Goal: Find specific page/section: Find specific page/section

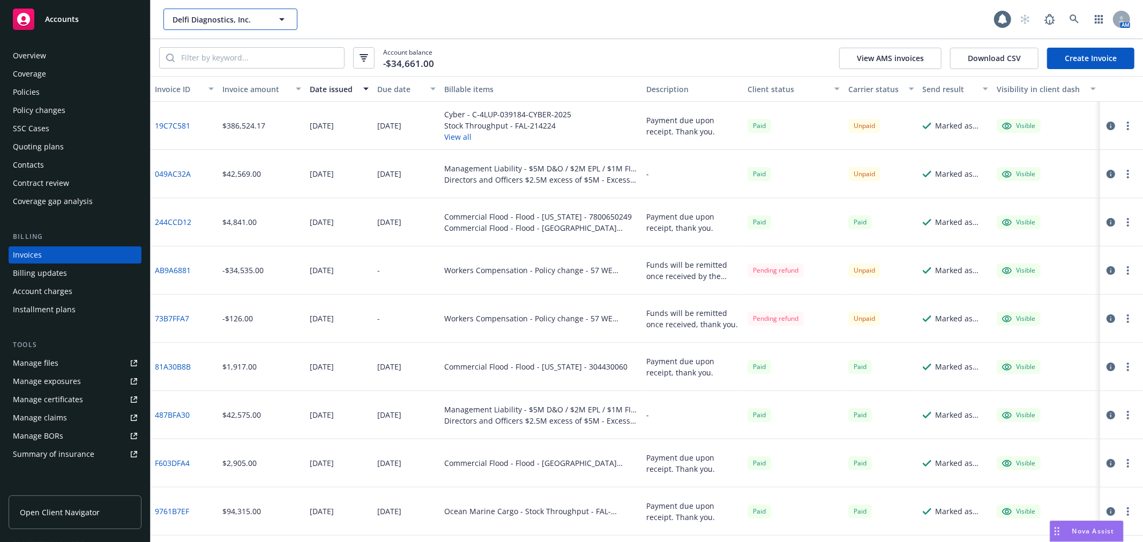
click at [206, 20] on span "Delfi Diagnostics, Inc." at bounding box center [219, 19] width 93 height 11
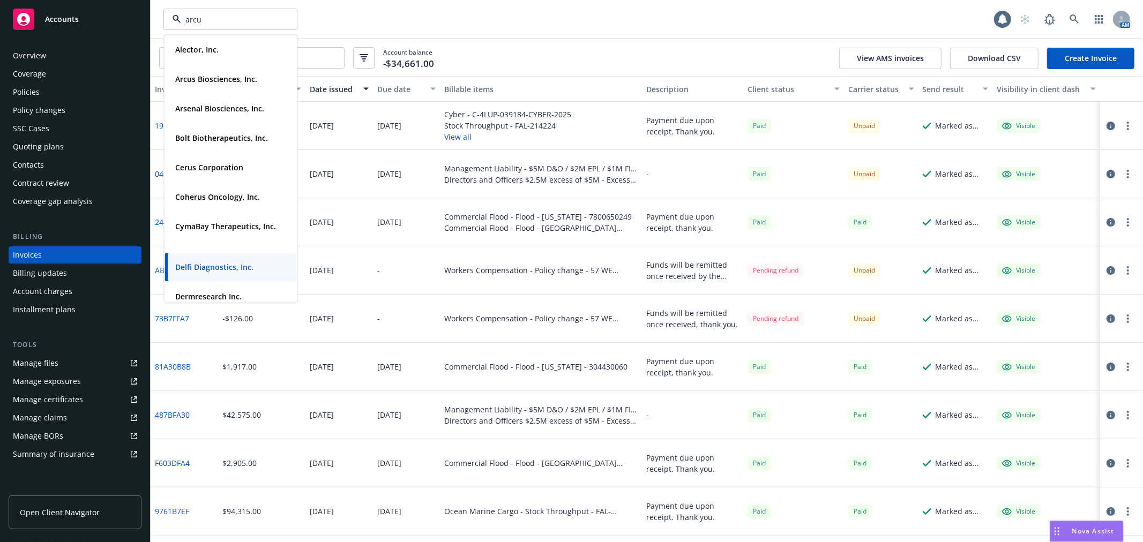
type input "arcus"
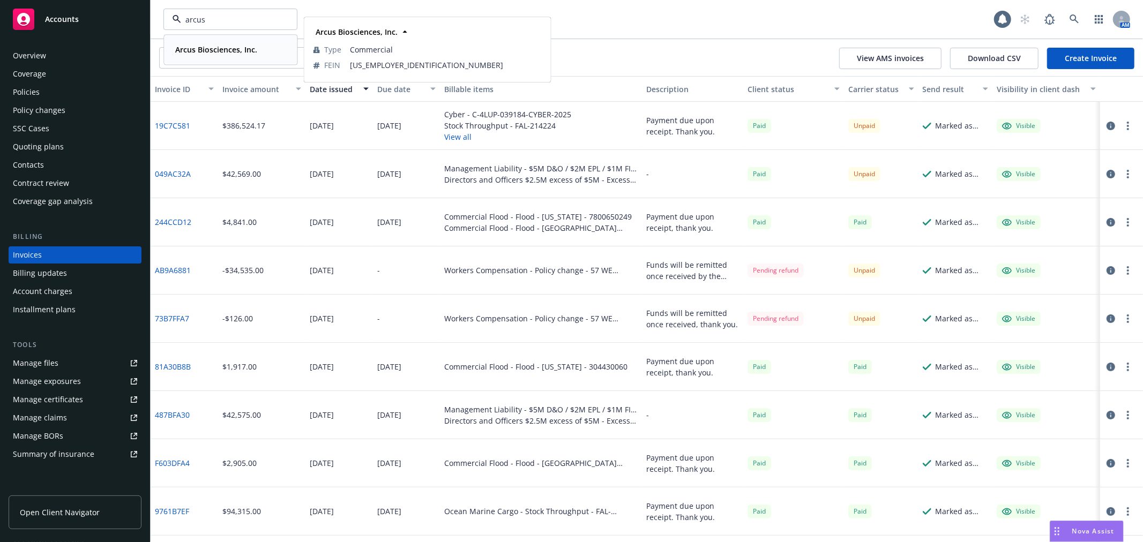
click at [208, 52] on strong "Arcus Biosciences, Inc." at bounding box center [216, 49] width 82 height 10
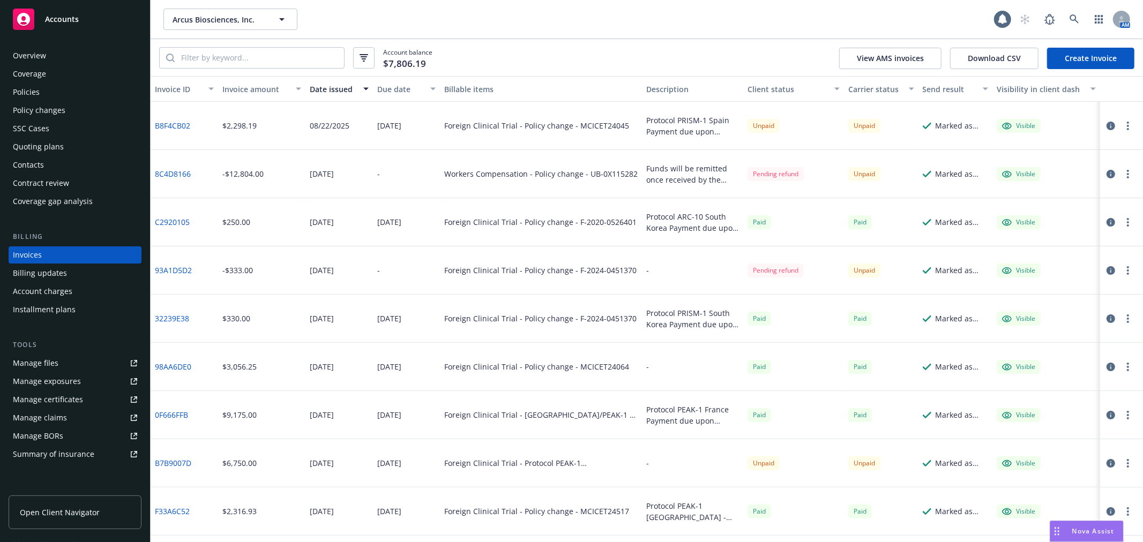
click at [61, 139] on div "Quoting plans" at bounding box center [38, 146] width 51 height 17
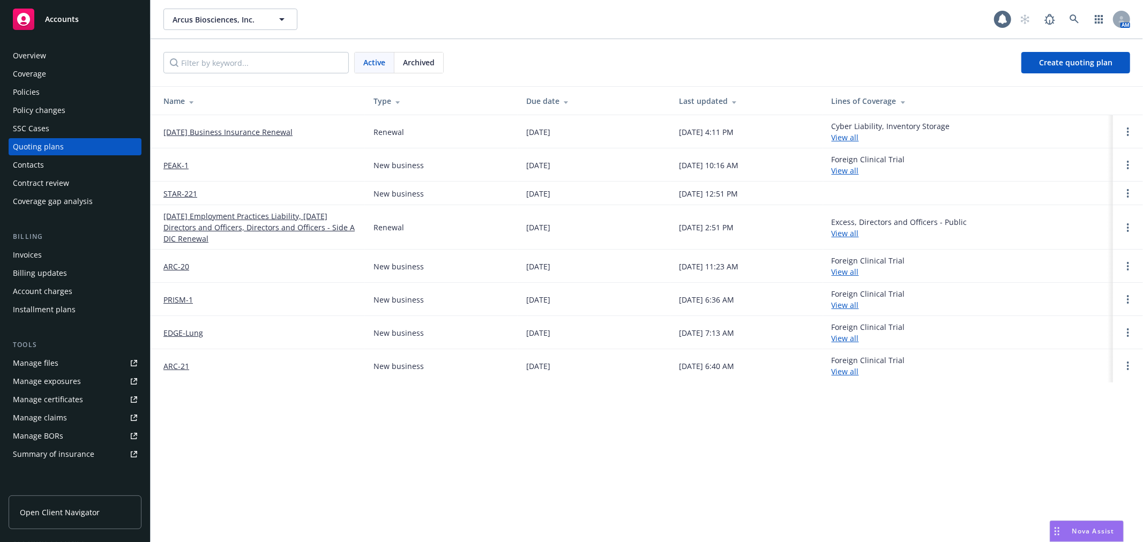
click at [245, 133] on link "[DATE] Business Insurance Renewal" at bounding box center [227, 131] width 129 height 11
